Goal: Check status: Verify the current state of an ongoing process or item

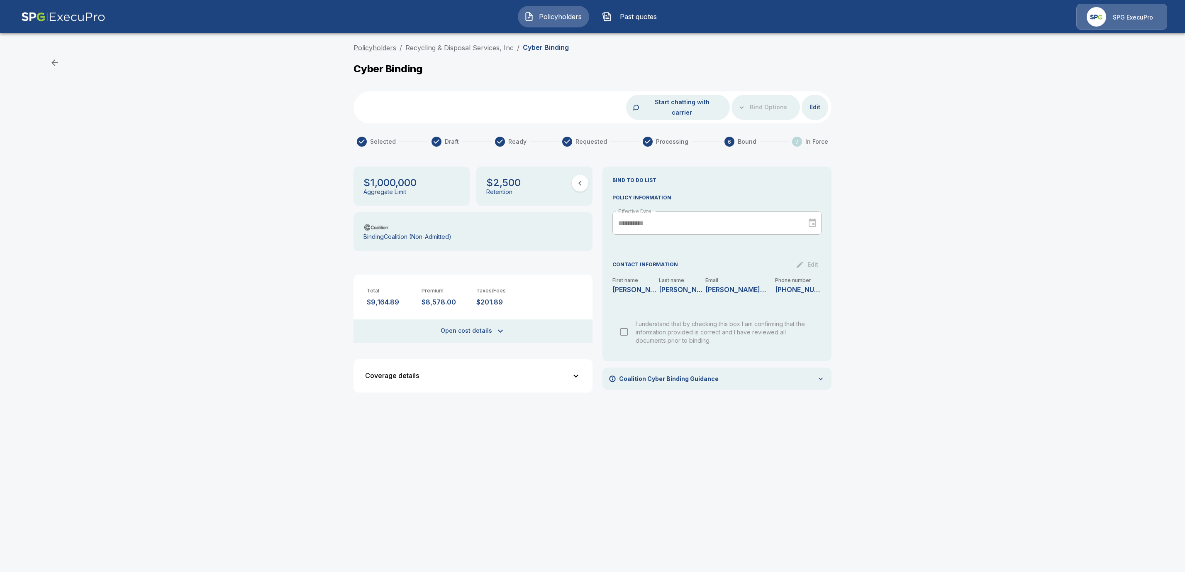
click at [376, 47] on link "Policyholders" at bounding box center [375, 48] width 43 height 8
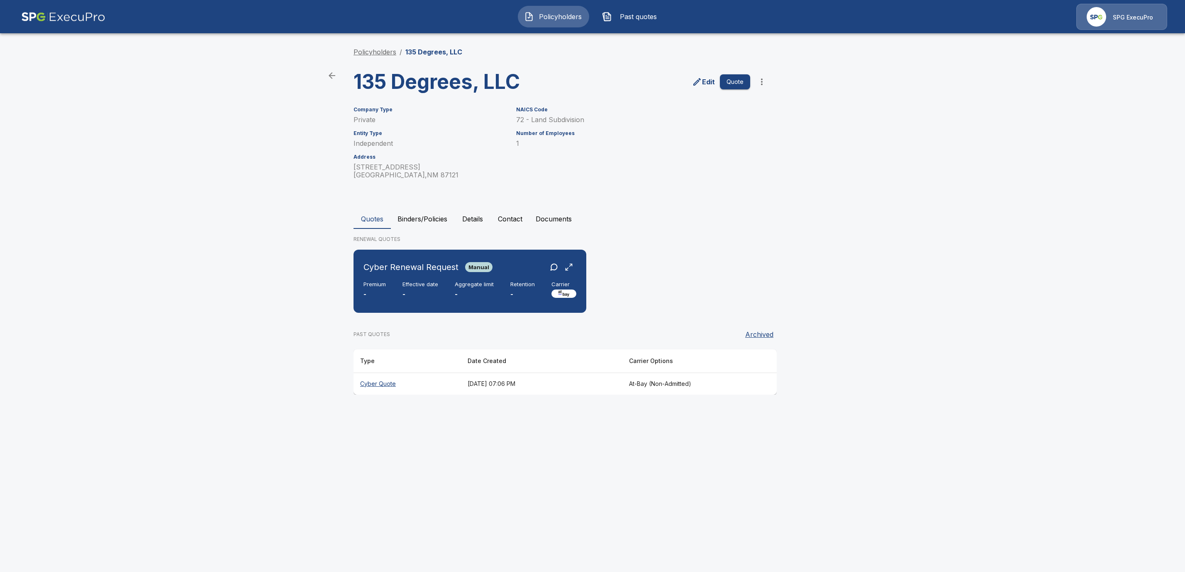
click at [372, 51] on link "Policyholders" at bounding box center [375, 52] width 43 height 8
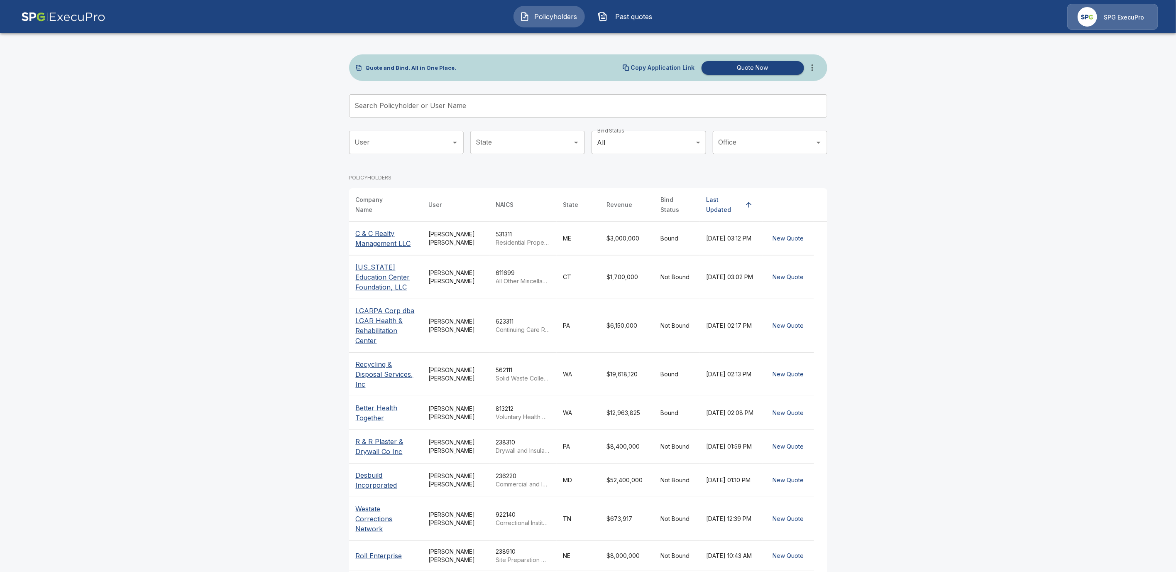
click at [431, 110] on input "Search Policyholder or User Name" at bounding box center [583, 105] width 469 height 23
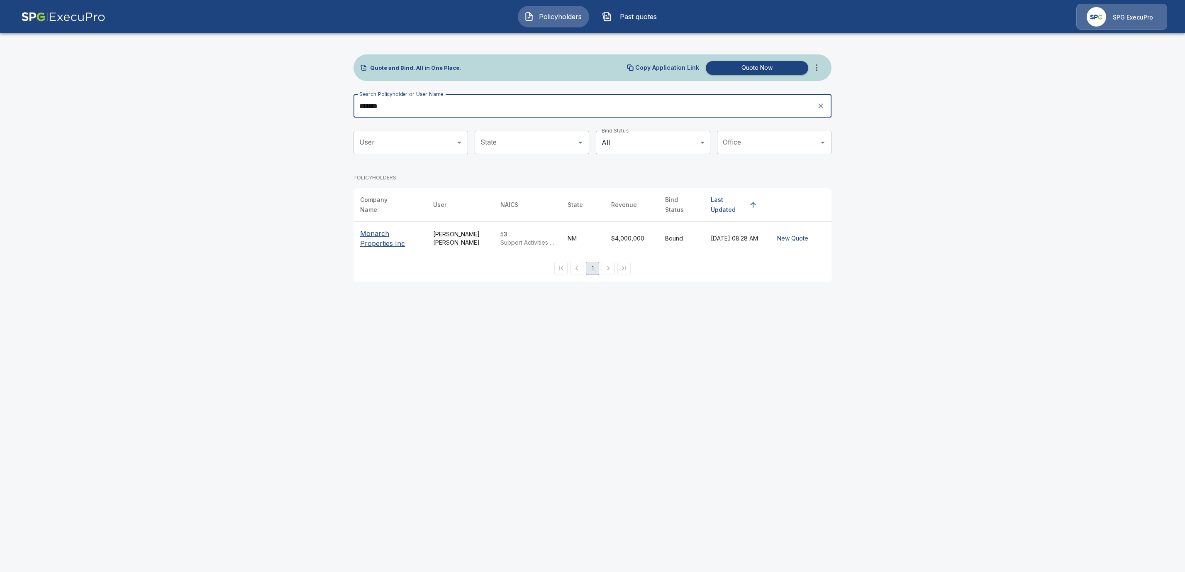
type input "*******"
click at [378, 237] on p "Monarch Properties Inc" at bounding box center [390, 238] width 60 height 20
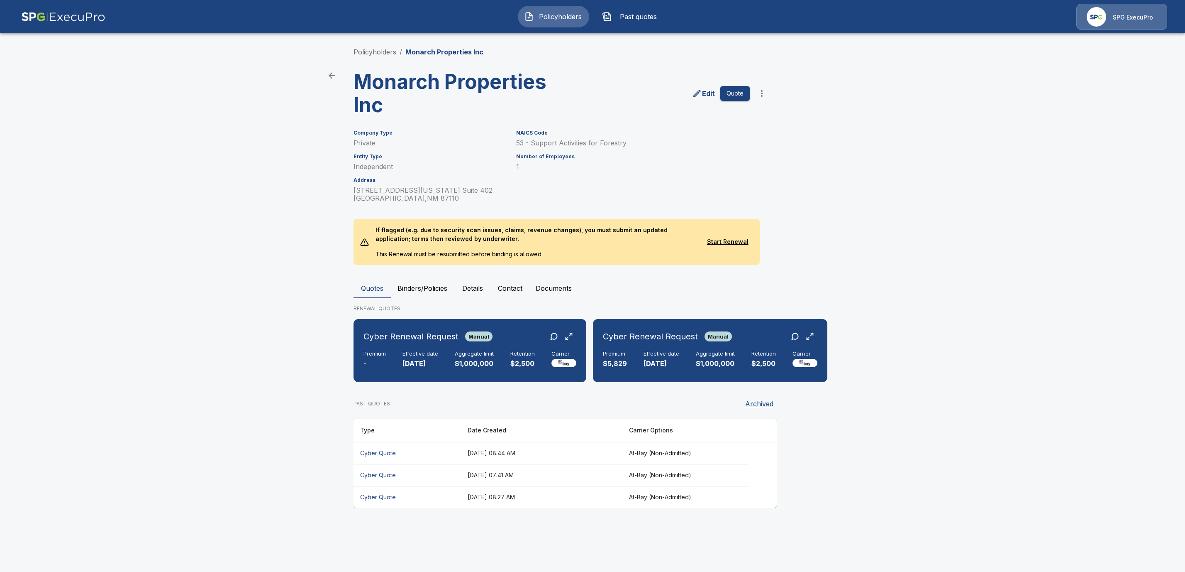
click at [435, 288] on button "Binders/Policies" at bounding box center [422, 288] width 63 height 20
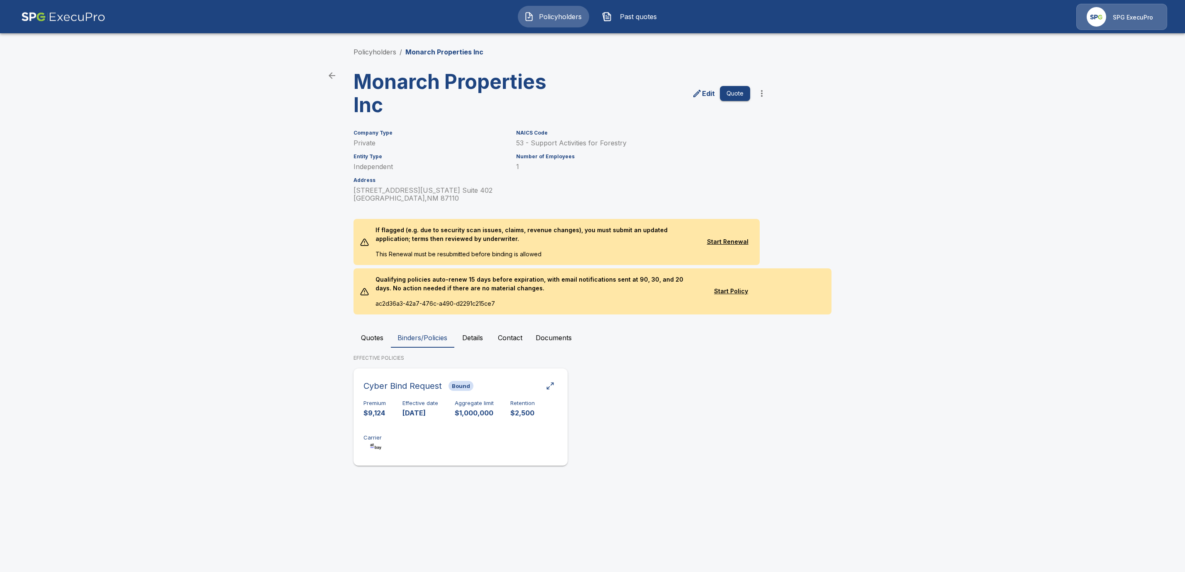
click at [457, 425] on div "Premium $9,124 Effective date 11/1/2024 Aggregate limit $1,000,000 Retention $2…" at bounding box center [461, 426] width 194 height 52
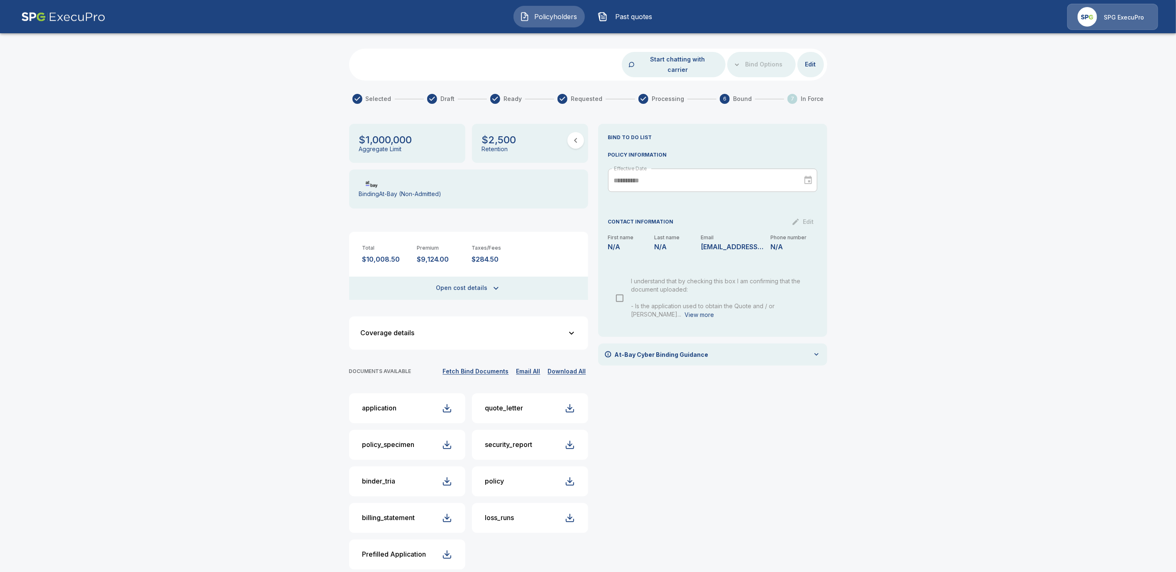
scroll to position [46, 0]
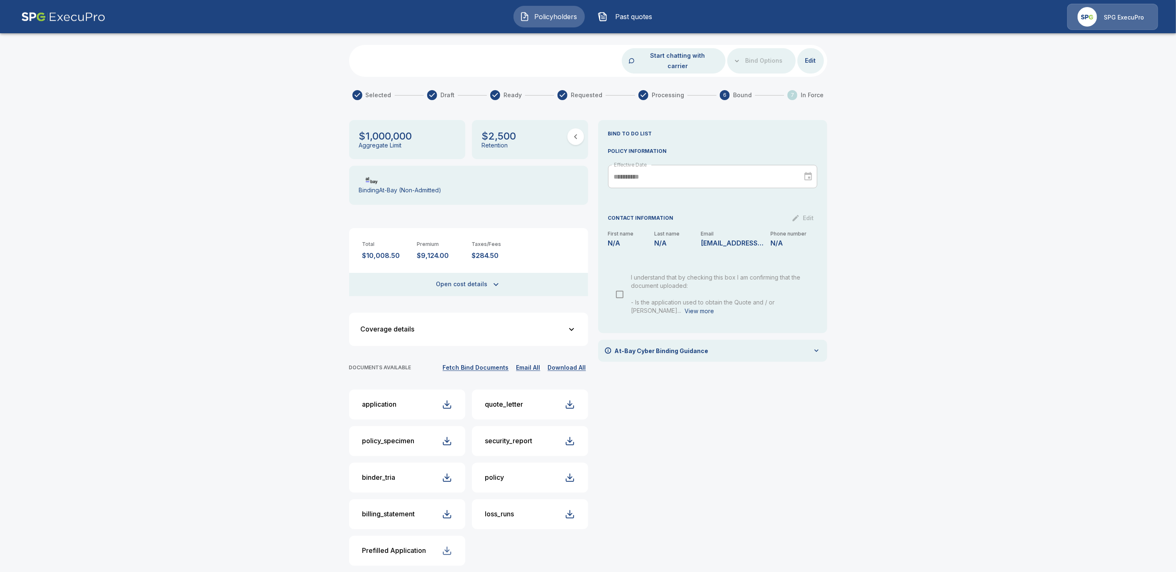
click at [452, 545] on div "button" at bounding box center [447, 550] width 10 height 10
click at [452, 399] on div "button" at bounding box center [447, 404] width 10 height 10
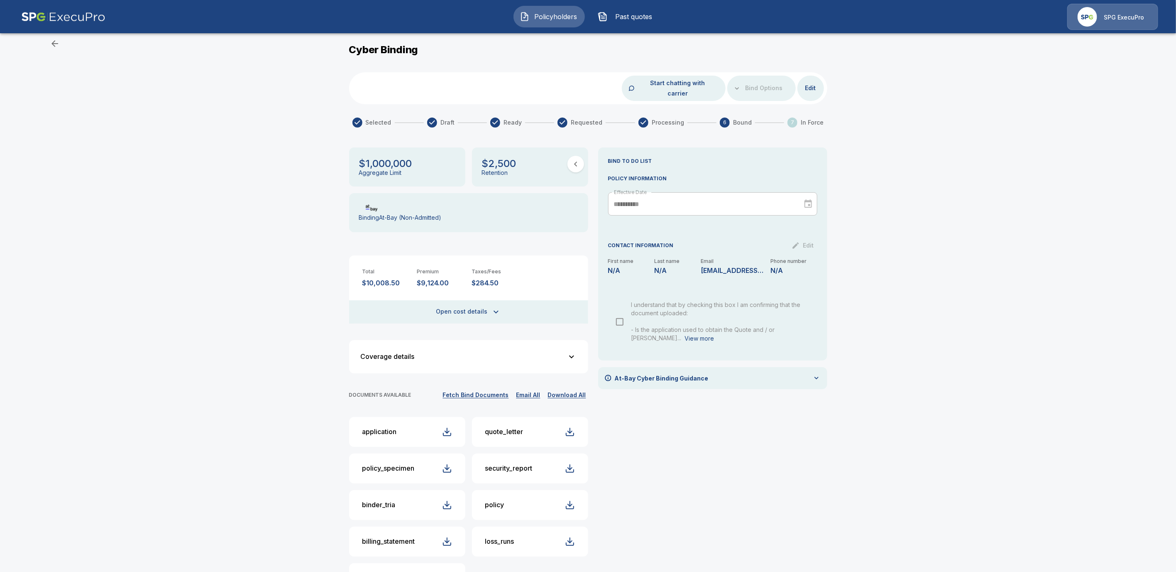
scroll to position [0, 0]
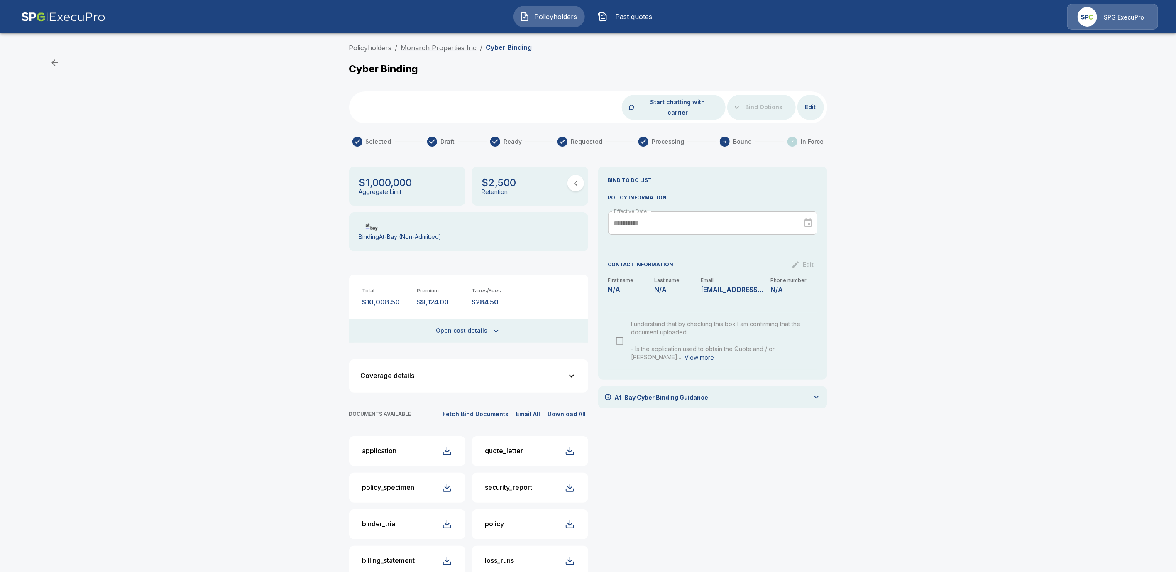
click at [431, 45] on link "Monarch Properties Inc" at bounding box center [439, 48] width 76 height 8
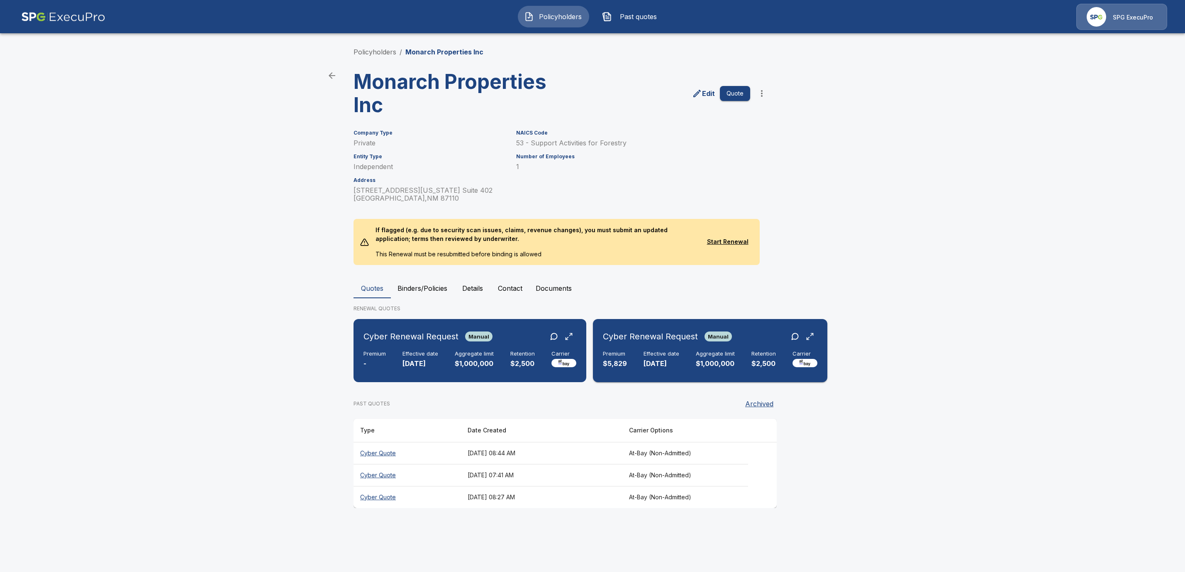
click at [613, 336] on h6 "Cyber Renewal Request" at bounding box center [650, 336] width 95 height 13
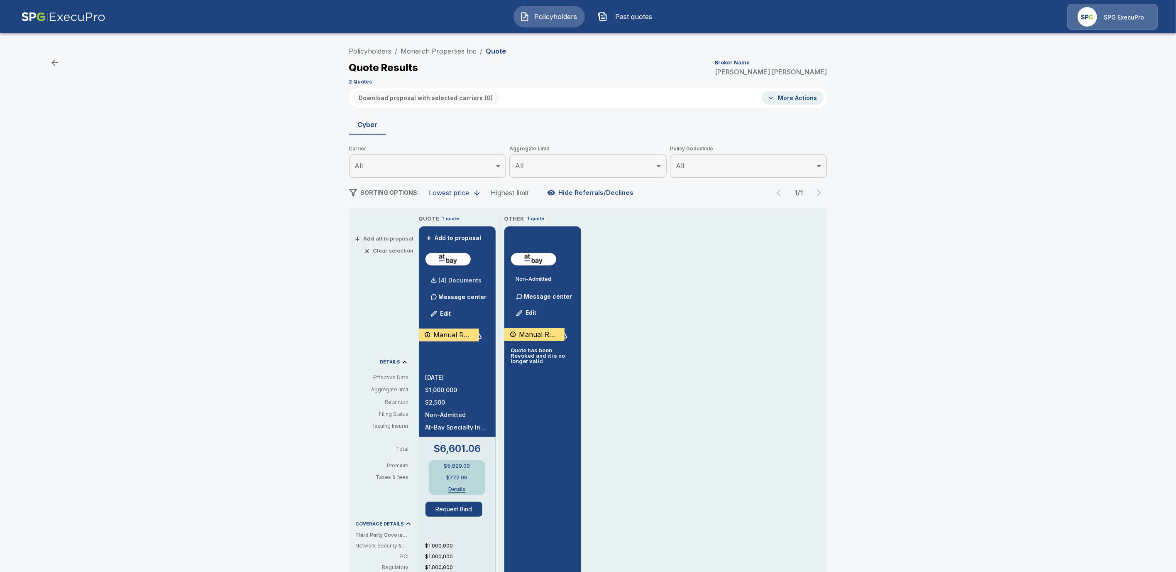
click at [464, 277] on p "(4) Documents" at bounding box center [460, 280] width 43 height 6
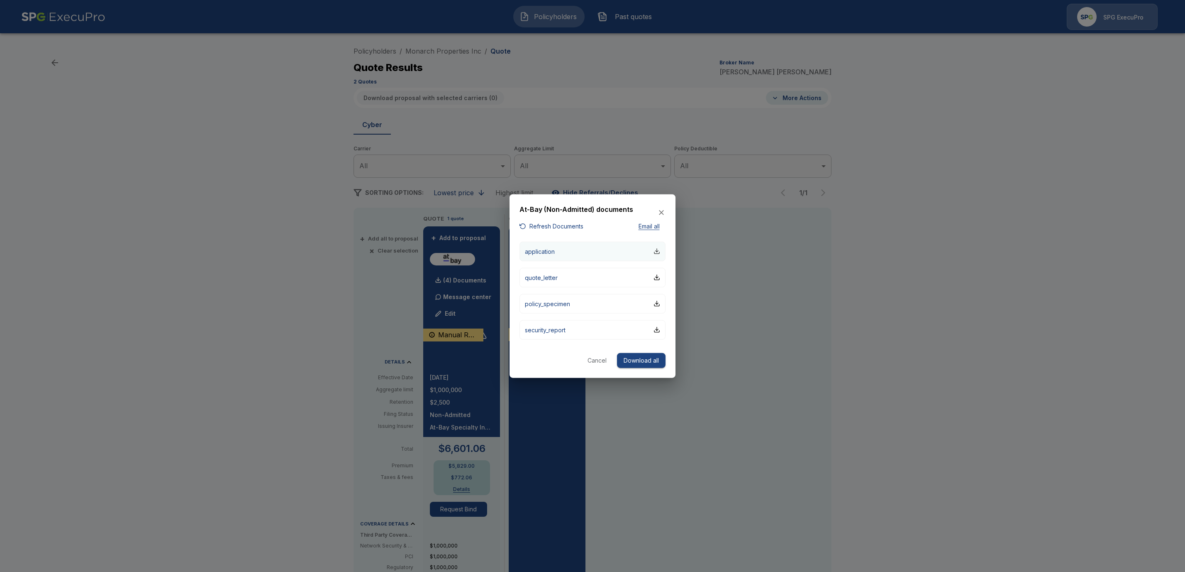
click at [659, 252] on div "button" at bounding box center [657, 251] width 7 height 7
